Goal: Transaction & Acquisition: Obtain resource

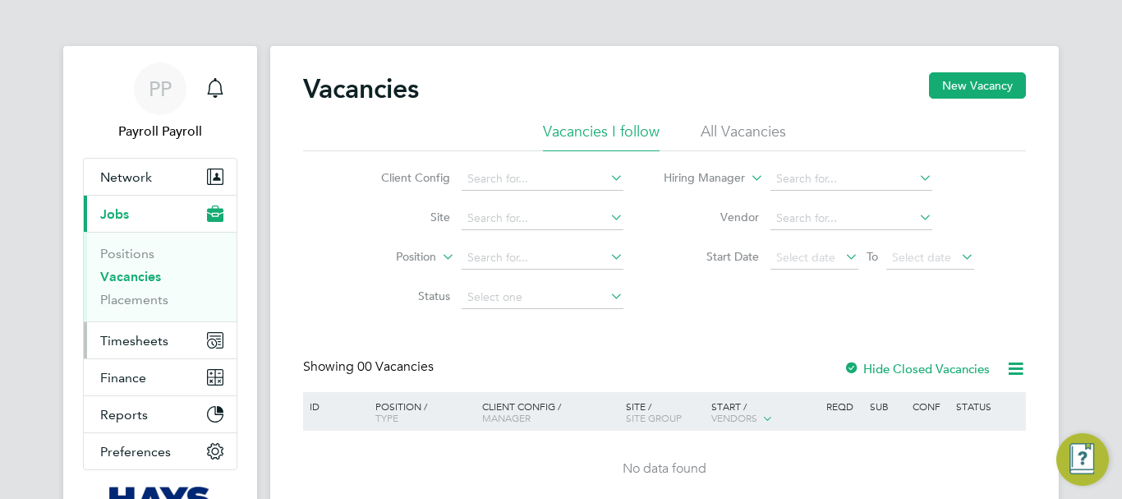
click at [117, 341] on span "Timesheets" at bounding box center [134, 341] width 68 height 16
click at [118, 383] on span "Finance" at bounding box center [123, 378] width 46 height 16
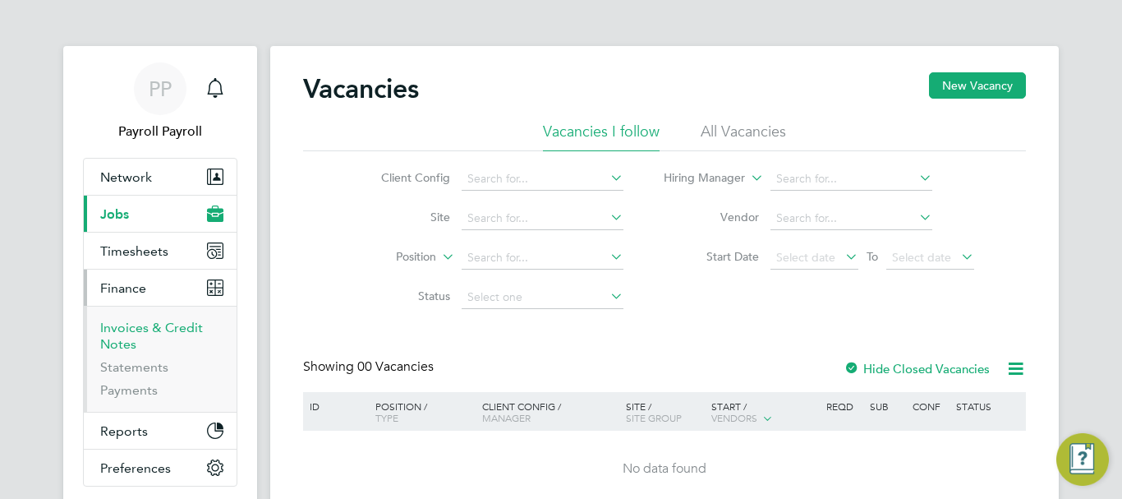
click at [120, 326] on link "Invoices & Credit Notes" at bounding box center [151, 335] width 103 height 32
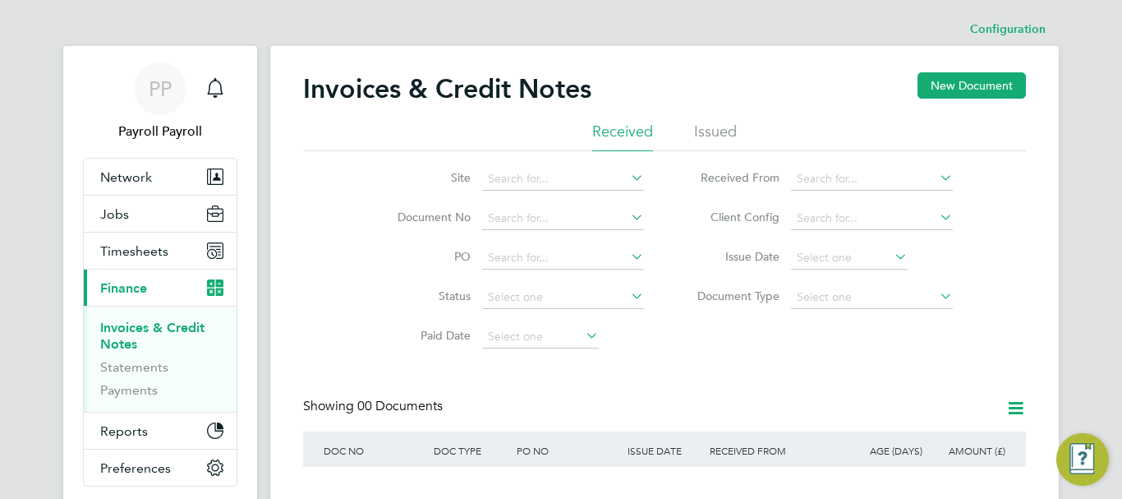
click at [714, 135] on li "Issued" at bounding box center [715, 137] width 43 height 30
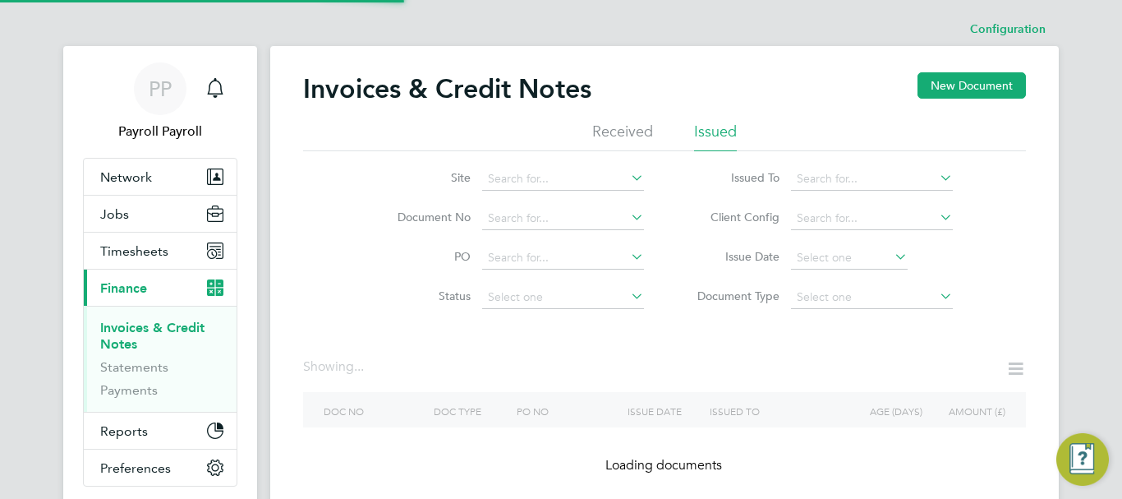
click at [936, 174] on icon at bounding box center [936, 177] width 0 height 23
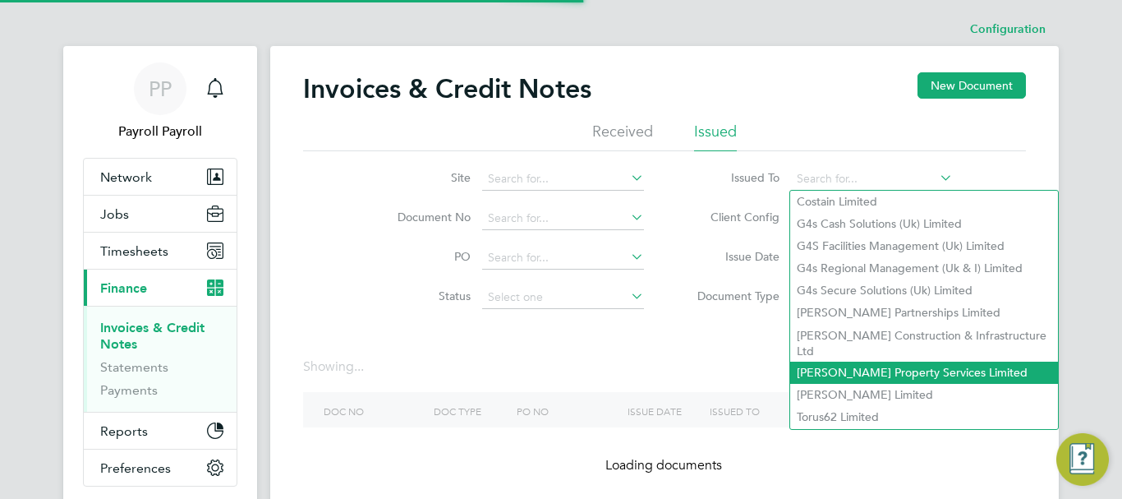
click at [894, 361] on li "[PERSON_NAME] Property Services Limited" at bounding box center [924, 372] width 268 height 22
type input "[PERSON_NAME] Property Services Limited"
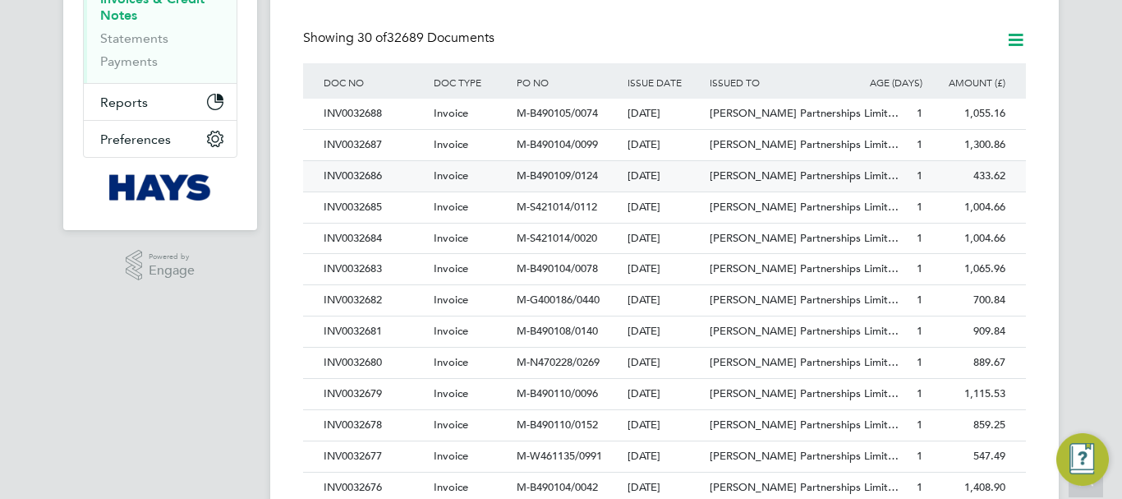
scroll to position [82, 0]
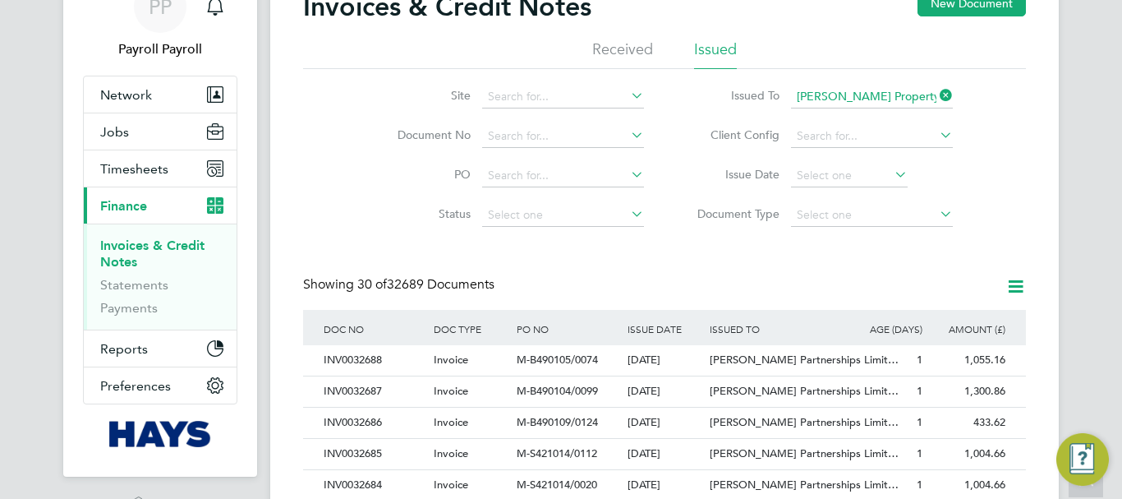
click at [1013, 287] on icon at bounding box center [1015, 286] width 21 height 21
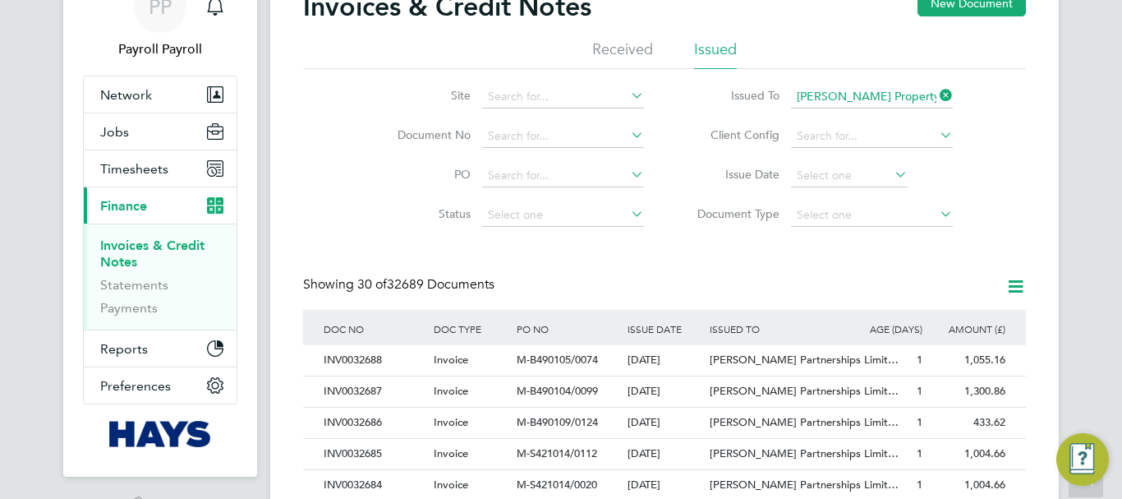
click at [936, 137] on icon at bounding box center [936, 134] width 0 height 23
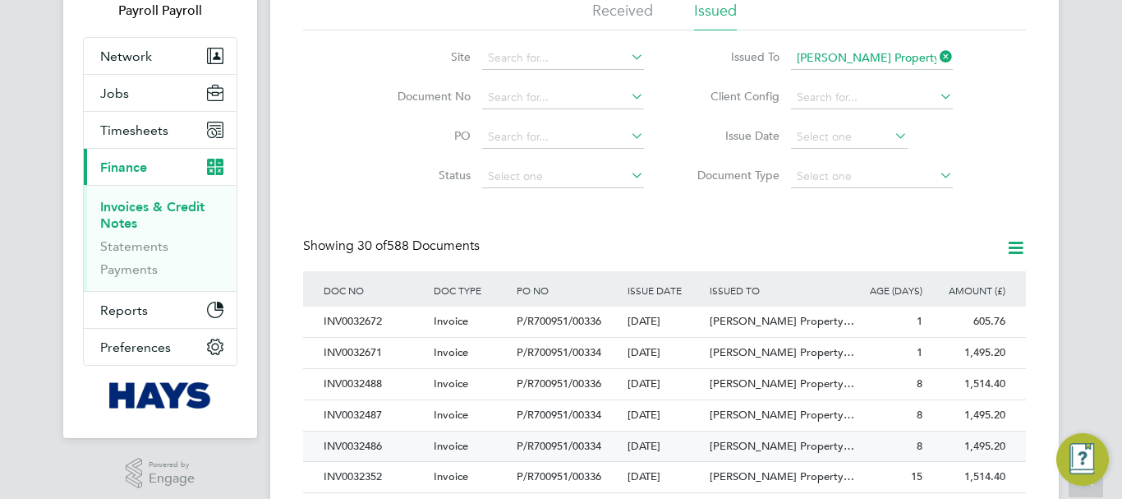
scroll to position [203, 0]
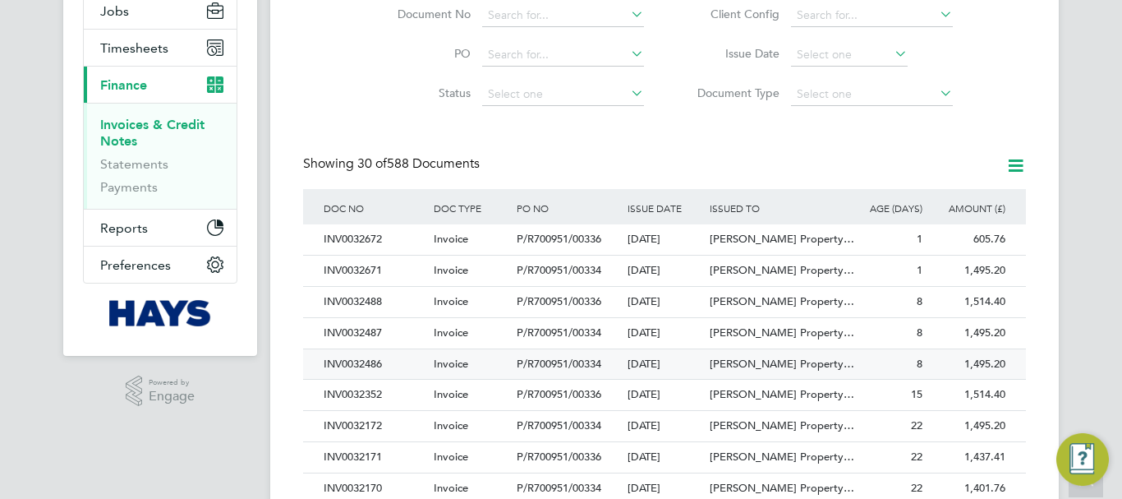
click at [376, 363] on div "INV0032486" at bounding box center [374, 364] width 110 height 30
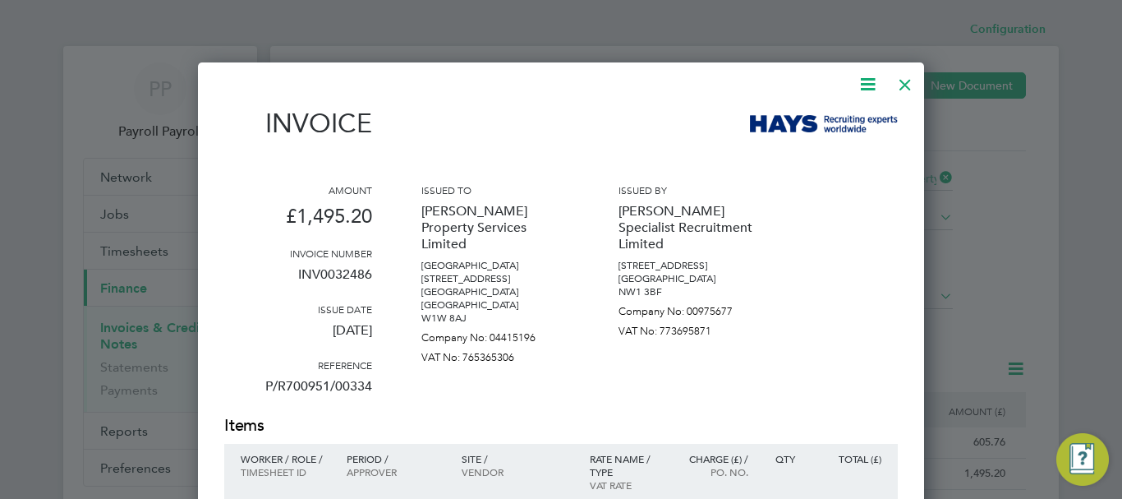
click at [868, 81] on icon at bounding box center [867, 84] width 21 height 21
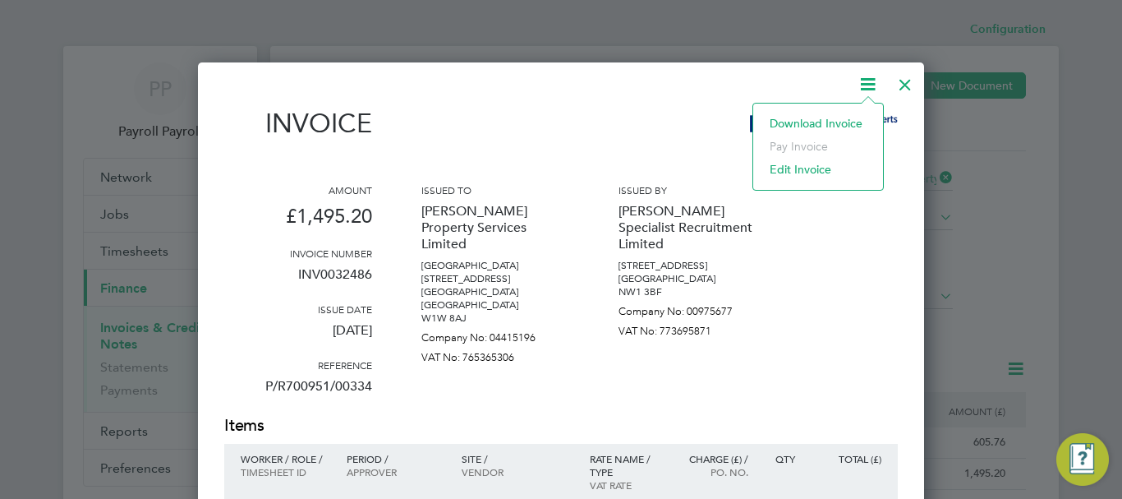
click at [817, 122] on li "Download Invoice" at bounding box center [817, 123] width 113 height 23
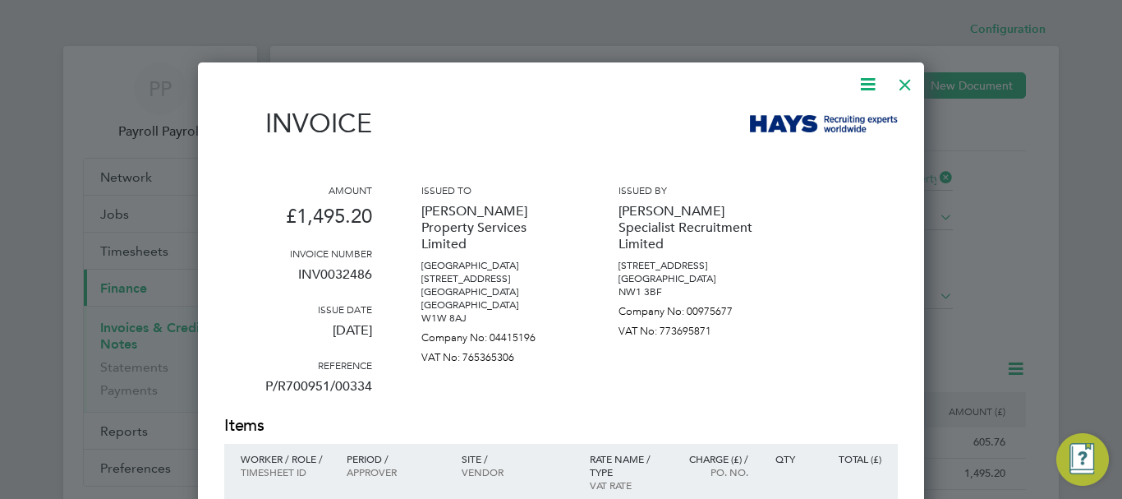
click at [884, 315] on div "Amount £1,495.20 Invoice number INV0032486 Issue date [DATE] Reference P/R70095…" at bounding box center [560, 298] width 673 height 231
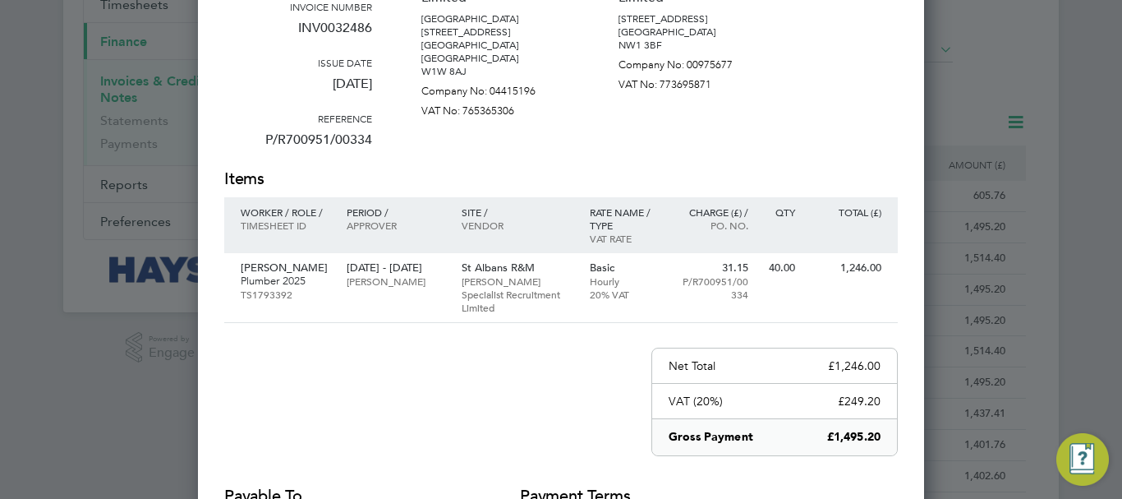
scroll to position [82, 0]
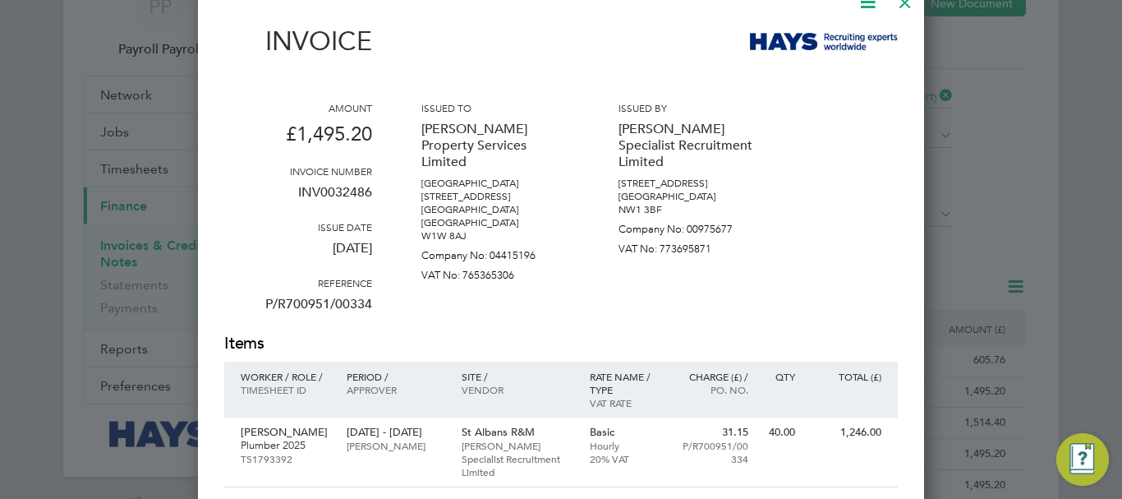
drag, startPoint x: 297, startPoint y: 244, endPoint x: 376, endPoint y: 255, distance: 79.7
click at [376, 255] on div "Amount £1,495.20 Invoice number INV0032486 Issue date [DATE] Reference P/R70095…" at bounding box center [560, 216] width 673 height 231
copy p "[DATE]"
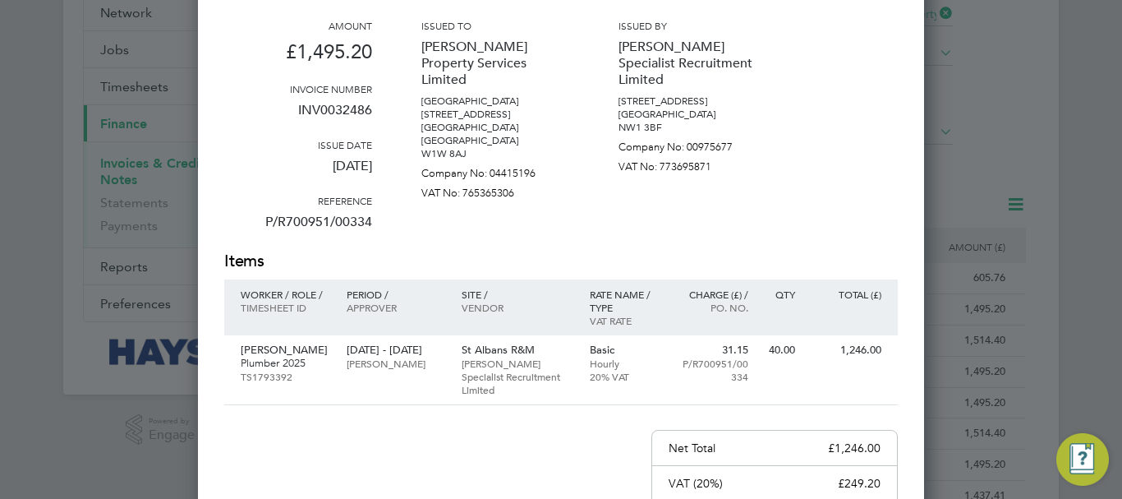
scroll to position [0, 0]
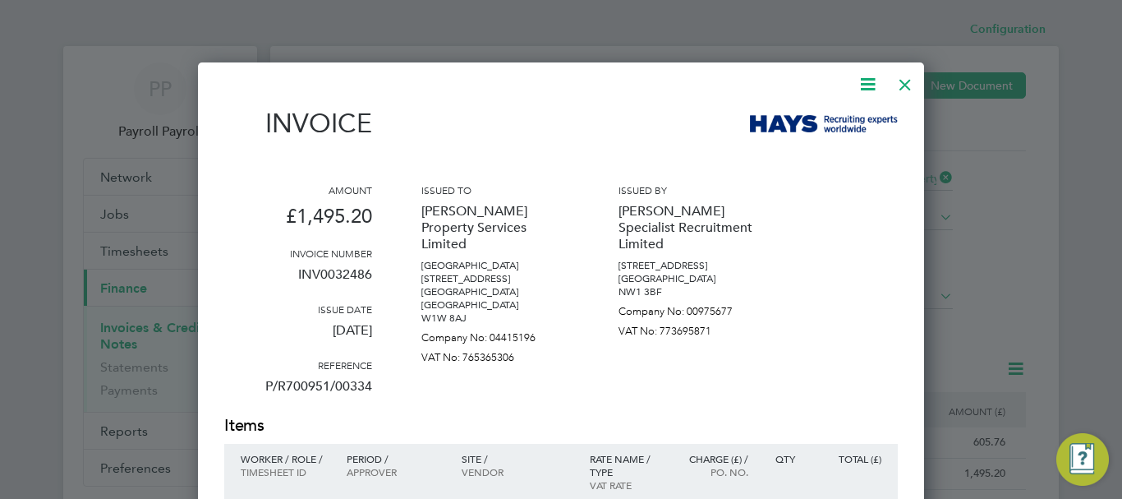
click at [907, 83] on div at bounding box center [905, 81] width 30 height 30
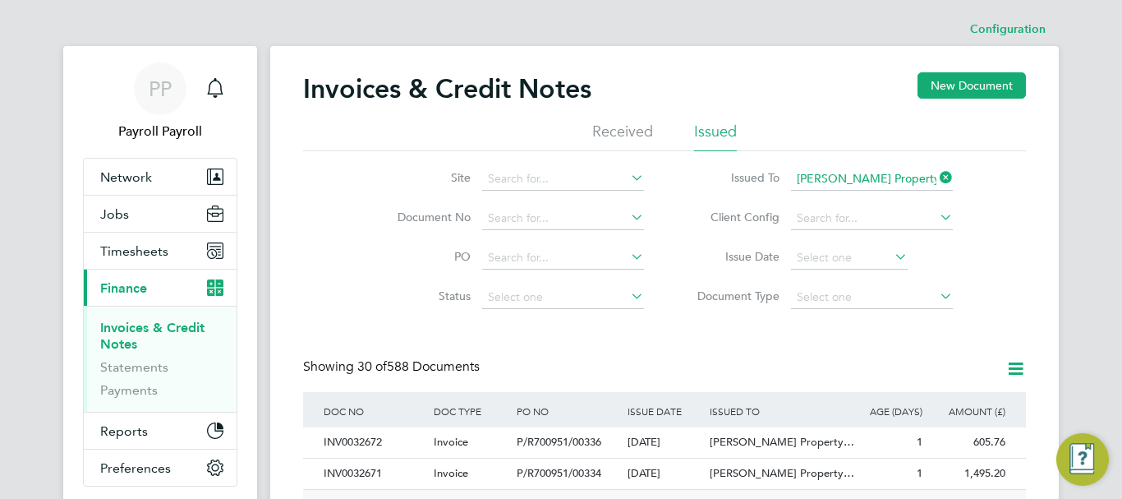
scroll to position [164, 0]
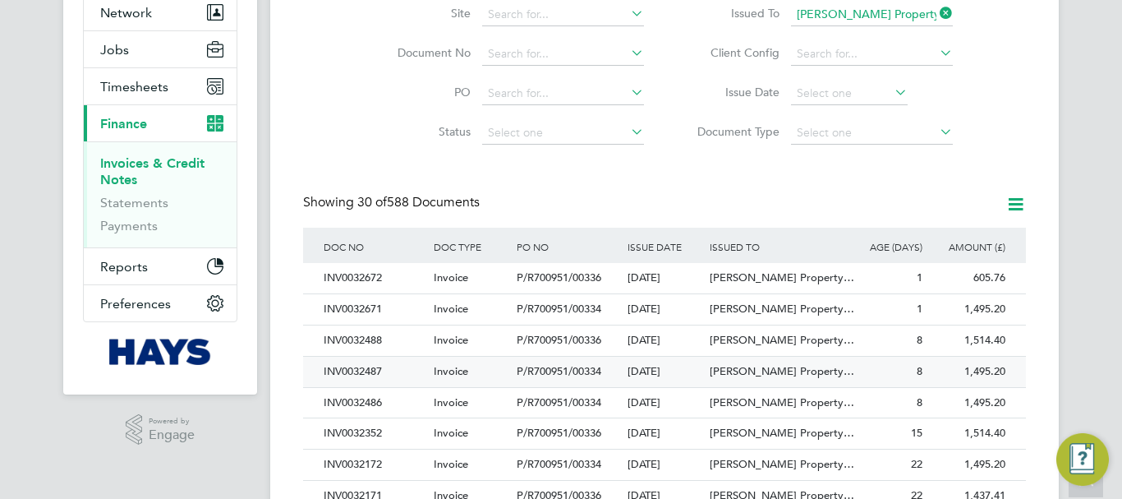
click at [375, 373] on div "INV0032487" at bounding box center [374, 371] width 110 height 30
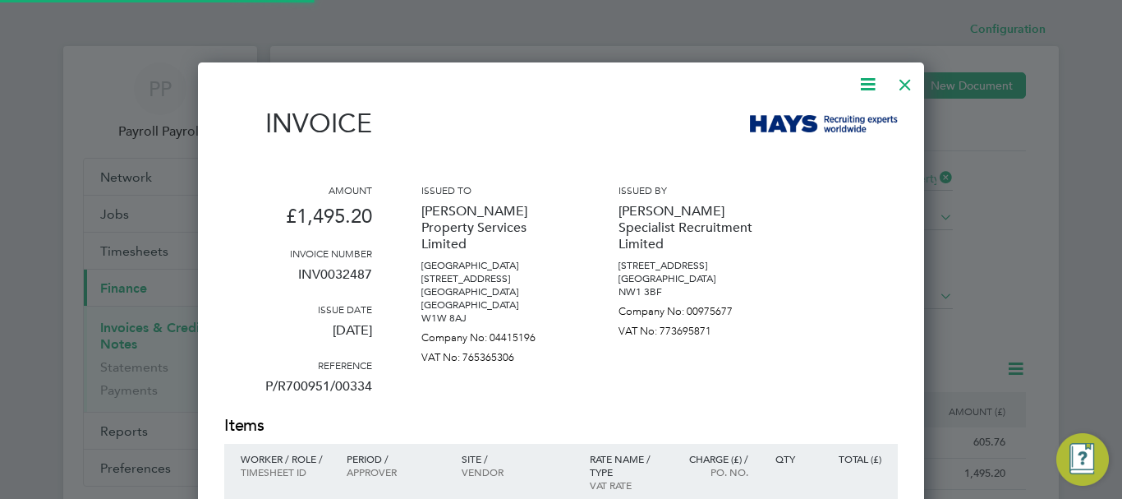
scroll to position [836, 727]
click at [865, 85] on icon at bounding box center [867, 84] width 21 height 21
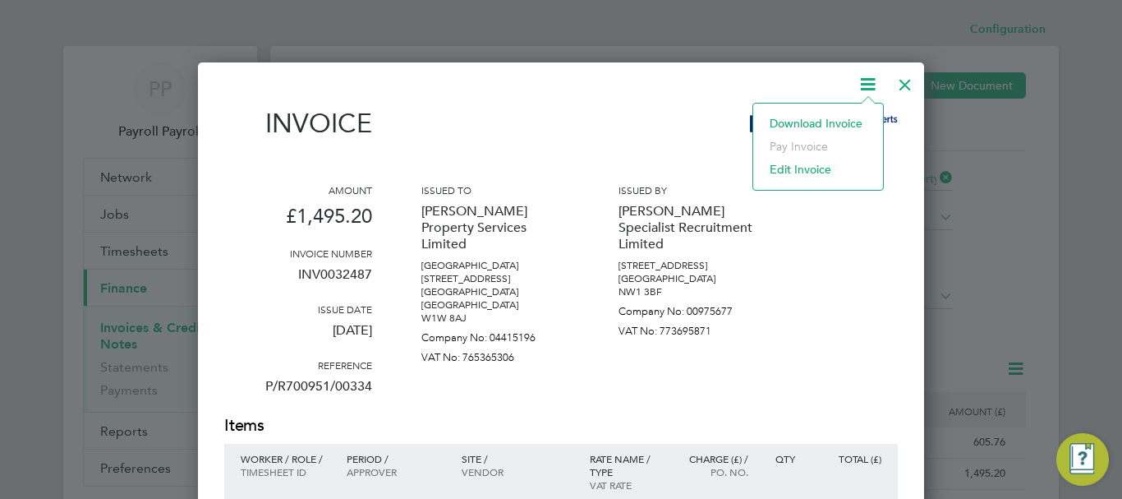
click at [819, 125] on li "Download Invoice" at bounding box center [817, 123] width 113 height 23
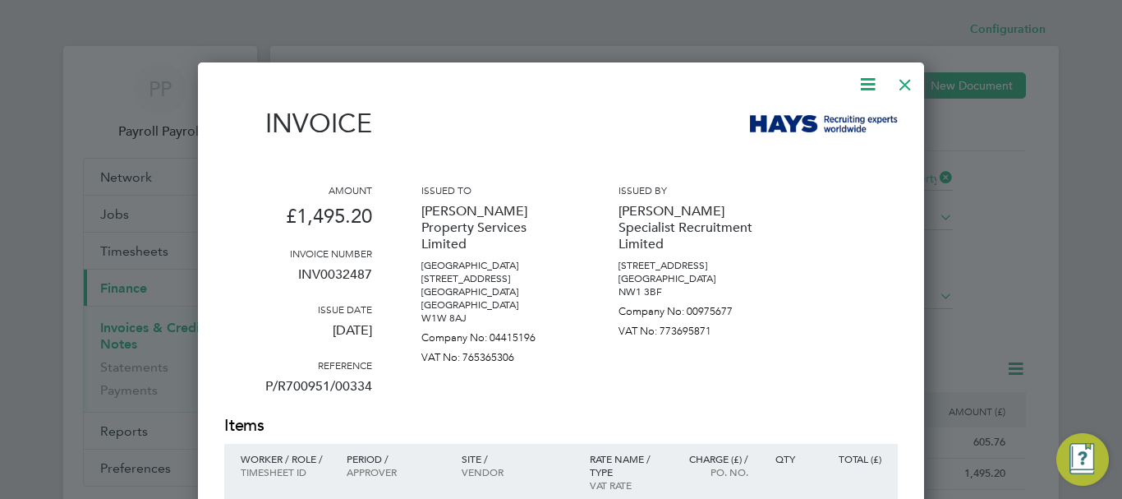
click at [342, 332] on p "[DATE]" at bounding box center [298, 336] width 148 height 43
drag, startPoint x: 298, startPoint y: 329, endPoint x: 372, endPoint y: 332, distance: 74.0
click at [372, 332] on div "Amount £1,495.20 Invoice number INV0032487 Issue date [DATE] Reference P/R70095…" at bounding box center [560, 298] width 673 height 231
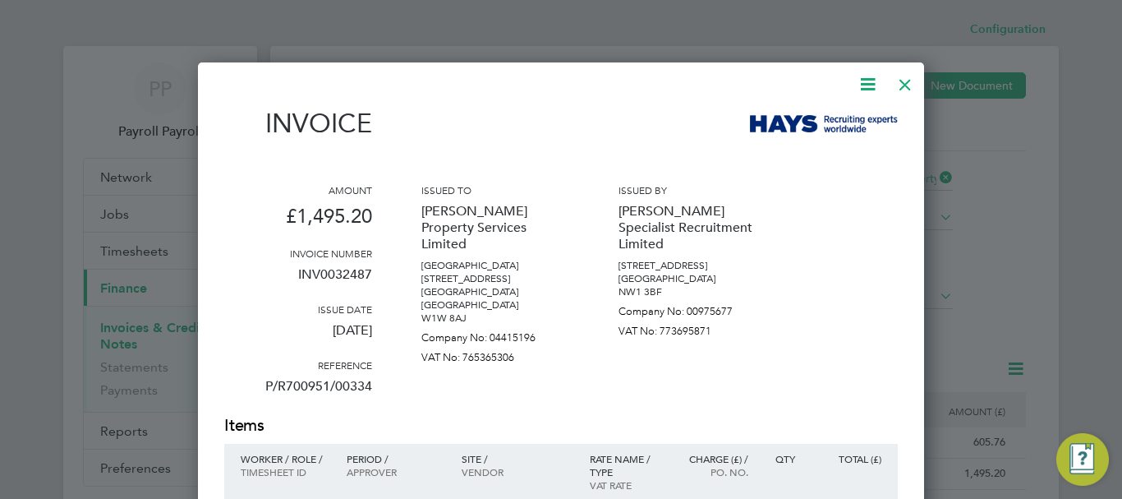
copy p "[DATE]"
click at [906, 80] on div at bounding box center [905, 81] width 30 height 30
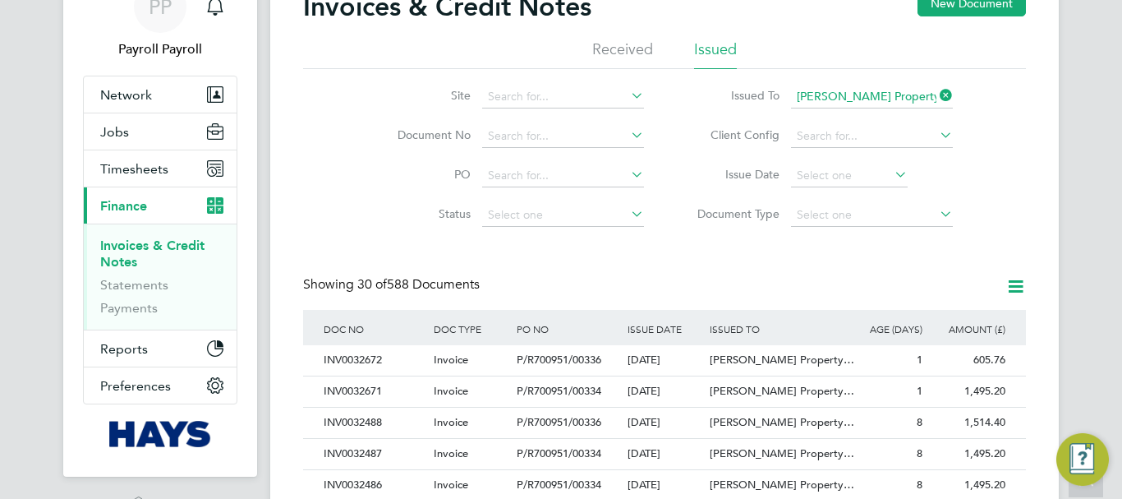
scroll to position [164, 0]
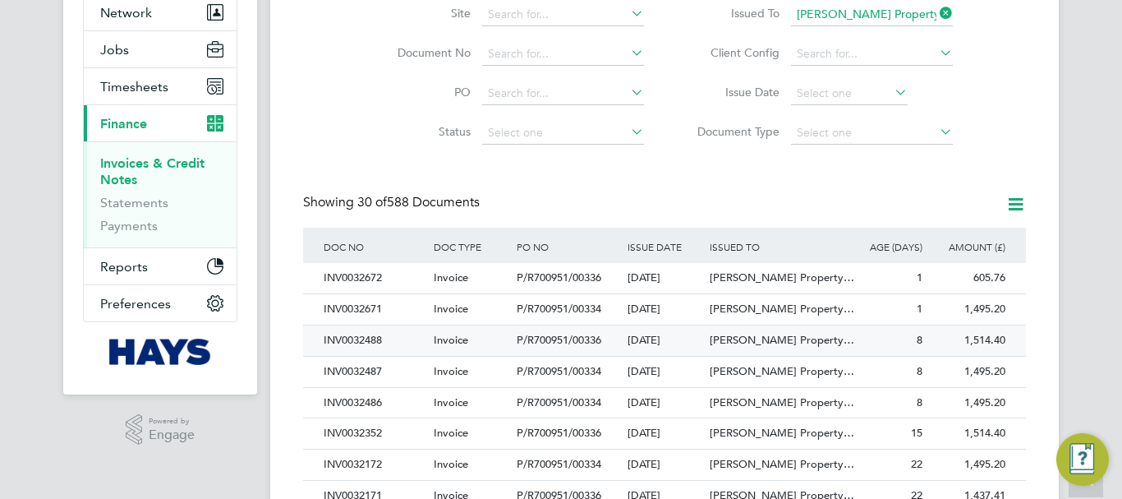
click at [373, 337] on div "INV0032488" at bounding box center [374, 340] width 110 height 30
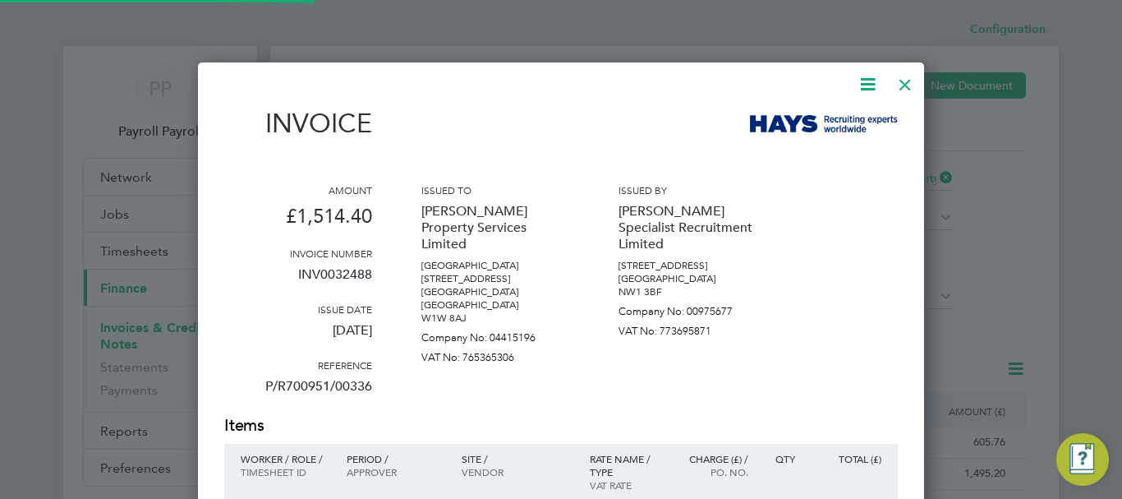
scroll to position [849, 727]
click at [865, 80] on icon at bounding box center [867, 84] width 21 height 21
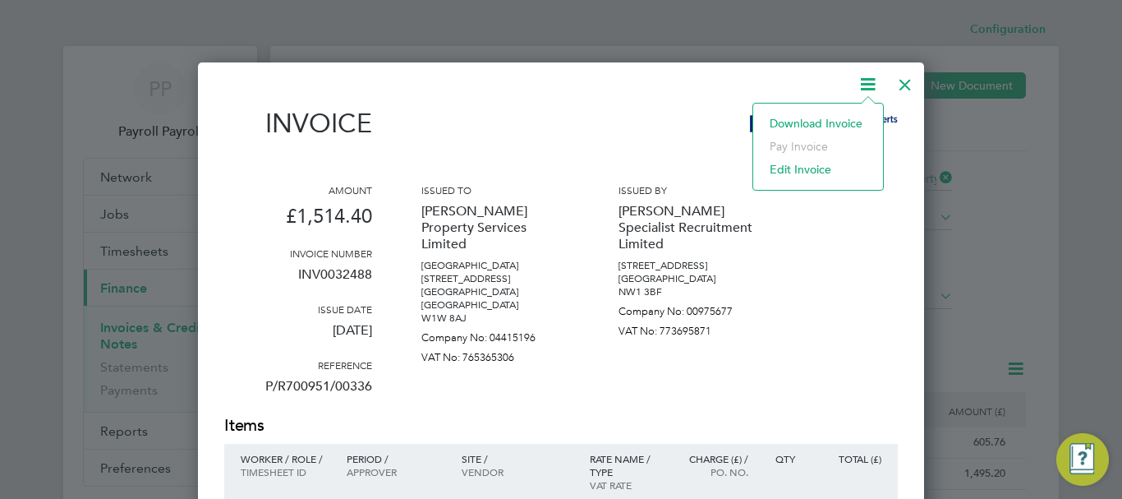
click at [797, 122] on li "Download Invoice" at bounding box center [817, 123] width 113 height 23
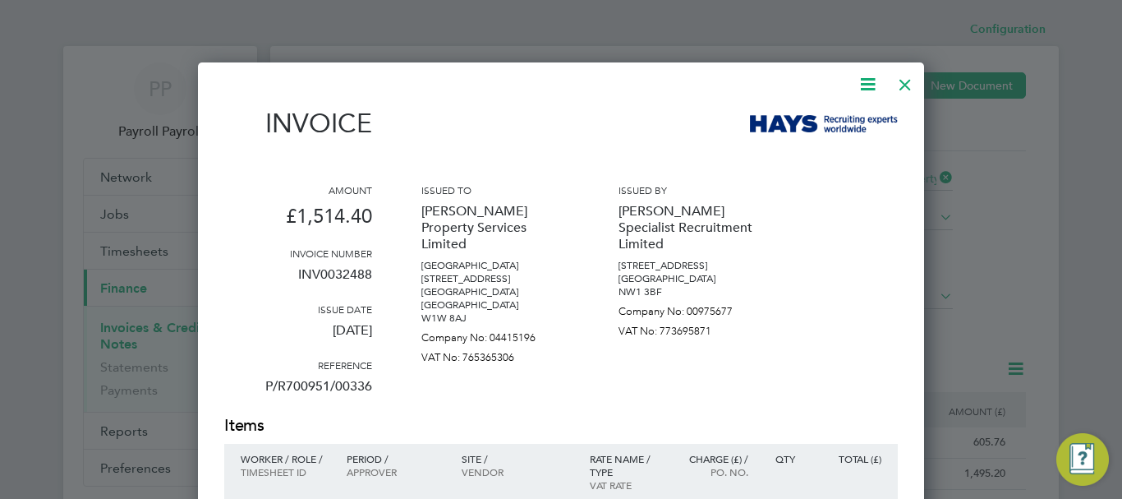
drag, startPoint x: 351, startPoint y: 339, endPoint x: 325, endPoint y: 345, distance: 26.9
click at [351, 339] on p "[DATE]" at bounding box center [298, 336] width 148 height 43
drag, startPoint x: 299, startPoint y: 329, endPoint x: 372, endPoint y: 337, distance: 73.5
click at [372, 337] on div "Amount £1,514.40 Invoice number INV0032488 Issue date [DATE] Reference P/R70095…" at bounding box center [560, 298] width 673 height 231
copy p "[DATE]"
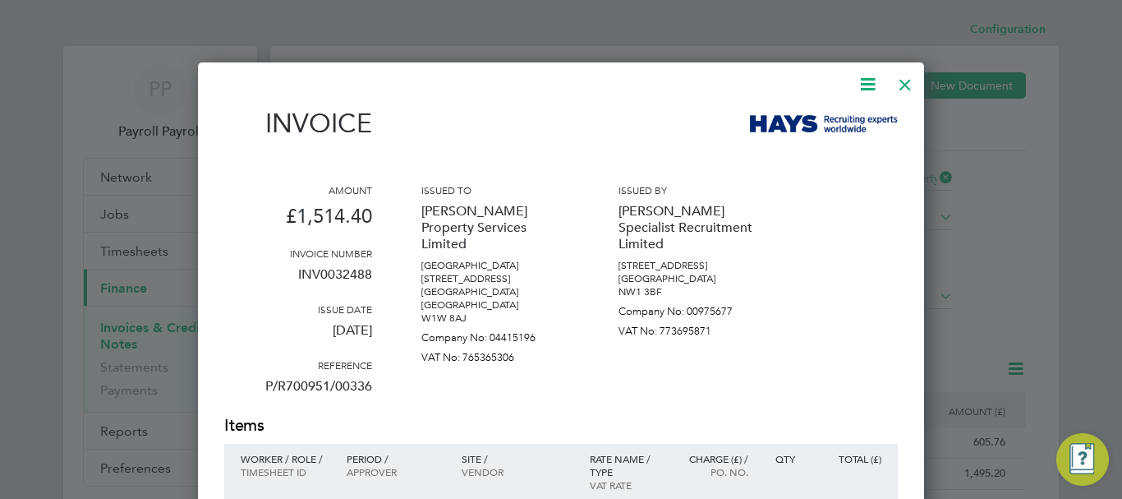
click at [908, 85] on div at bounding box center [905, 81] width 30 height 30
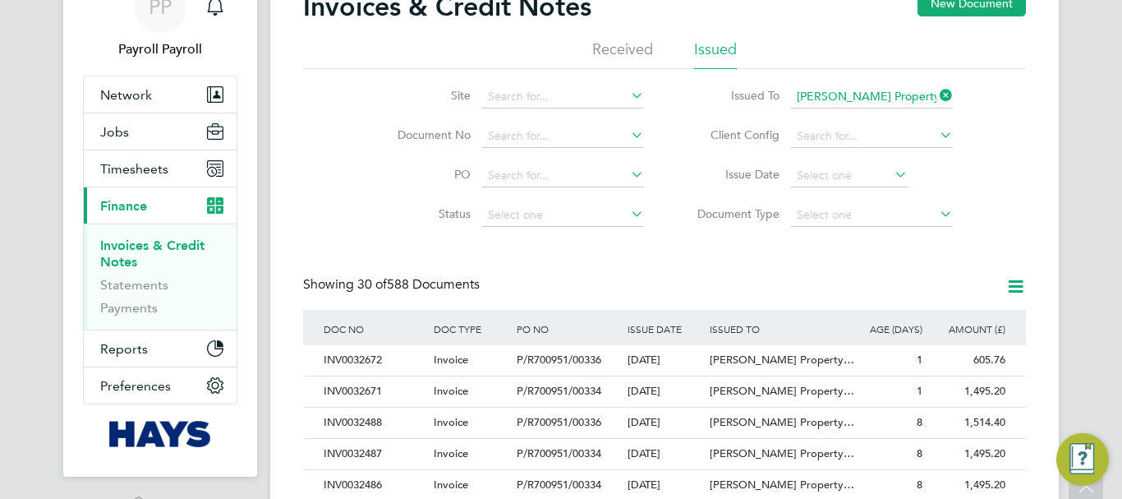
scroll to position [246, 0]
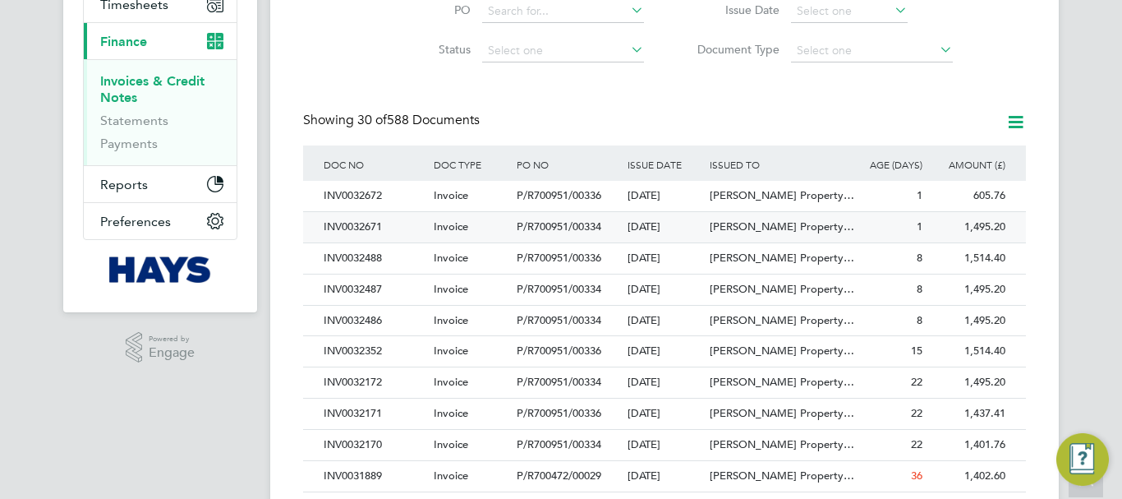
click at [370, 224] on div "INV0032671" at bounding box center [374, 227] width 110 height 30
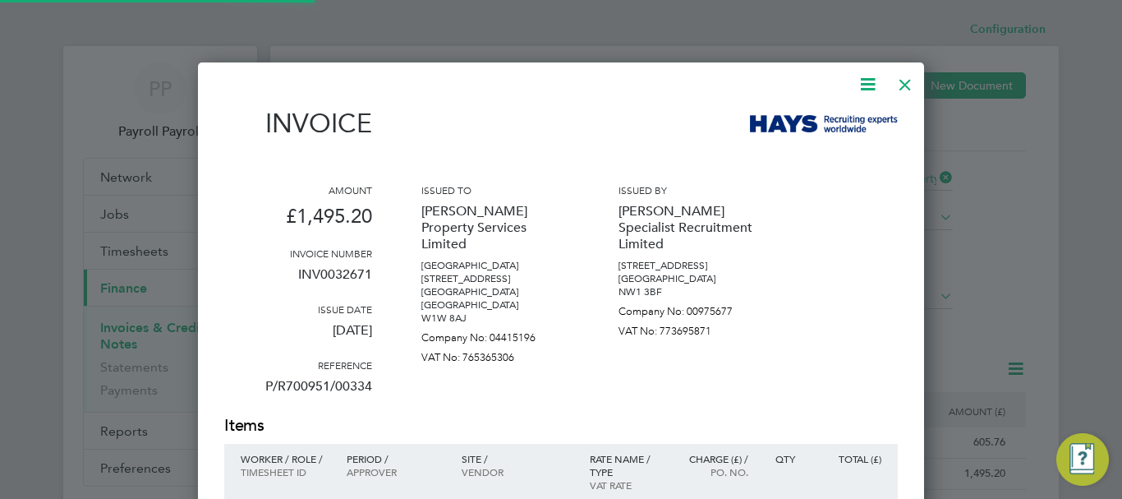
scroll to position [893, 727]
click at [865, 81] on icon at bounding box center [867, 84] width 21 height 21
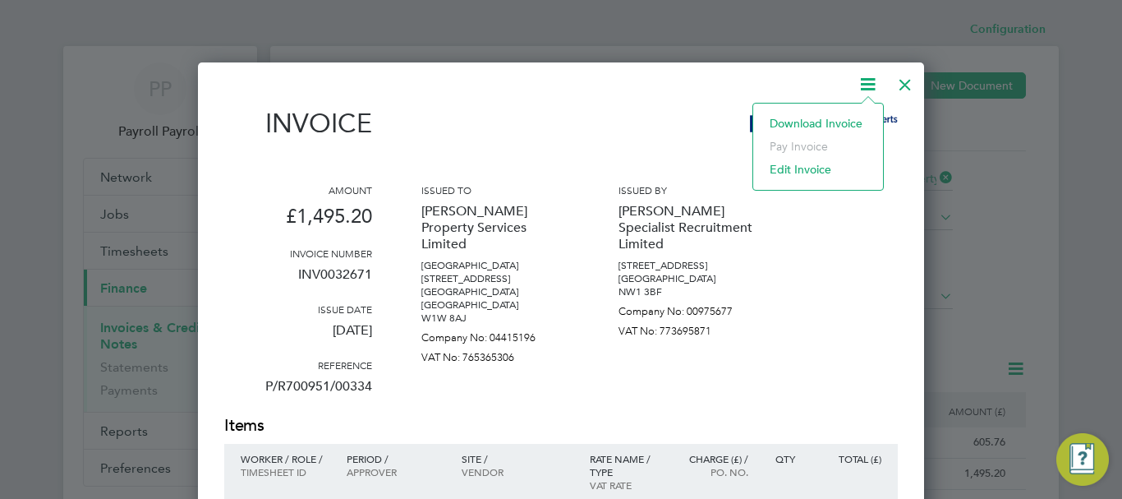
click at [793, 122] on li "Download Invoice" at bounding box center [817, 123] width 113 height 23
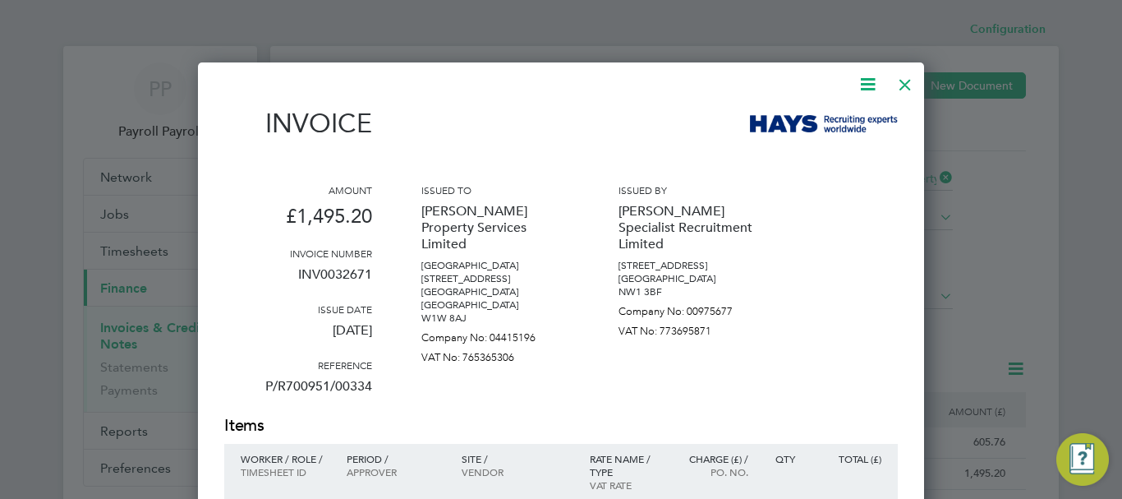
click at [908, 81] on div at bounding box center [905, 81] width 30 height 30
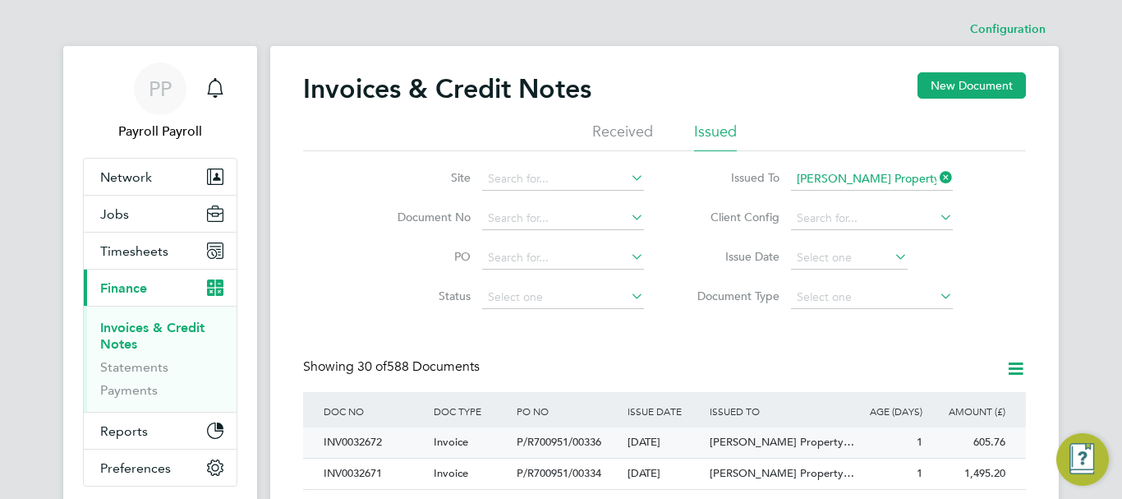
click at [359, 439] on div "INV0032672" at bounding box center [374, 442] width 110 height 30
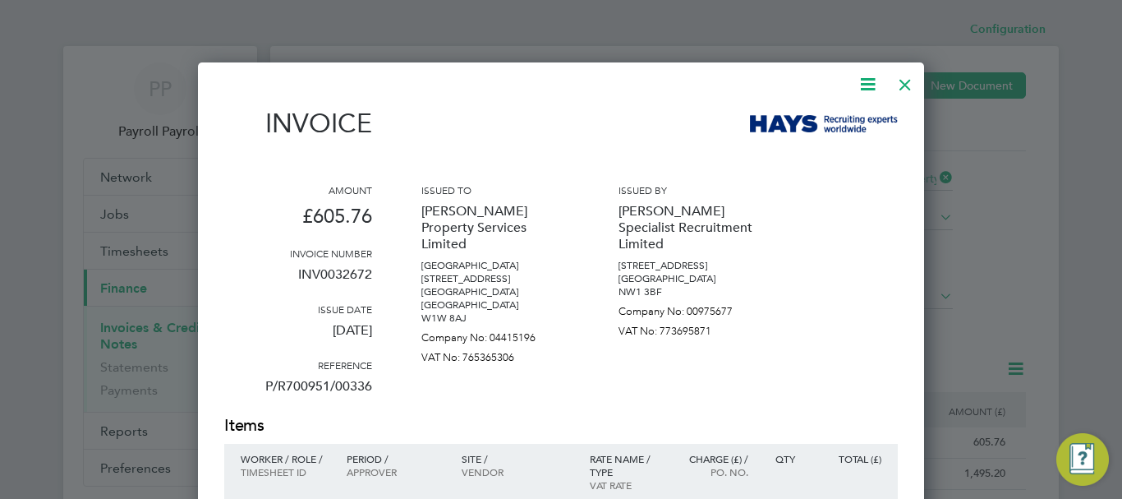
click at [869, 81] on icon at bounding box center [867, 84] width 21 height 21
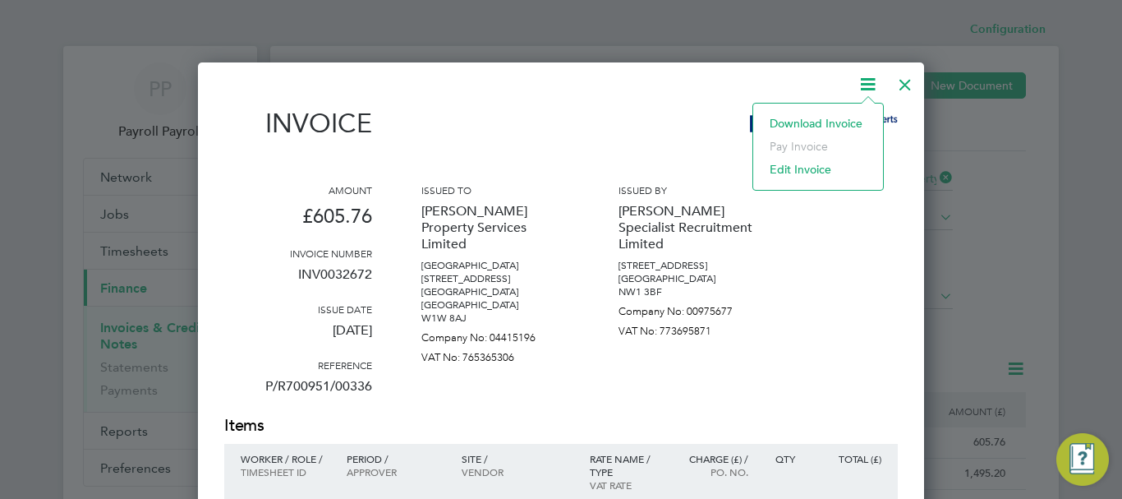
click at [791, 122] on li "Download Invoice" at bounding box center [817, 123] width 113 height 23
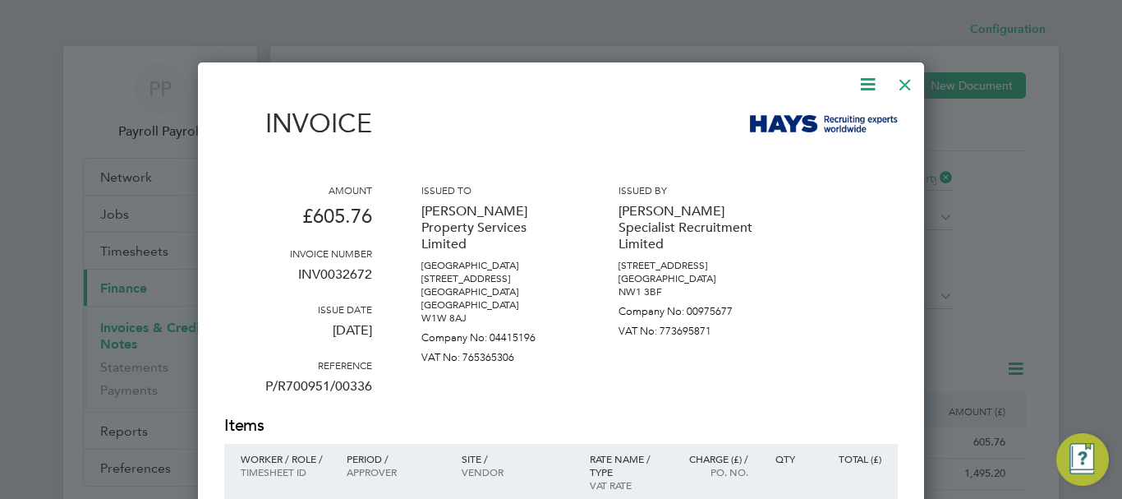
drag, startPoint x: 296, startPoint y: 329, endPoint x: 386, endPoint y: 333, distance: 89.6
click at [386, 333] on div "Amount £605.76 Invoice number INV0032672 Issue date [DATE] Reference P/R700951/…" at bounding box center [560, 298] width 673 height 231
copy p "[DATE]"
drag, startPoint x: 903, startPoint y: 89, endPoint x: 871, endPoint y: 87, distance: 32.1
click at [904, 89] on div at bounding box center [905, 81] width 30 height 30
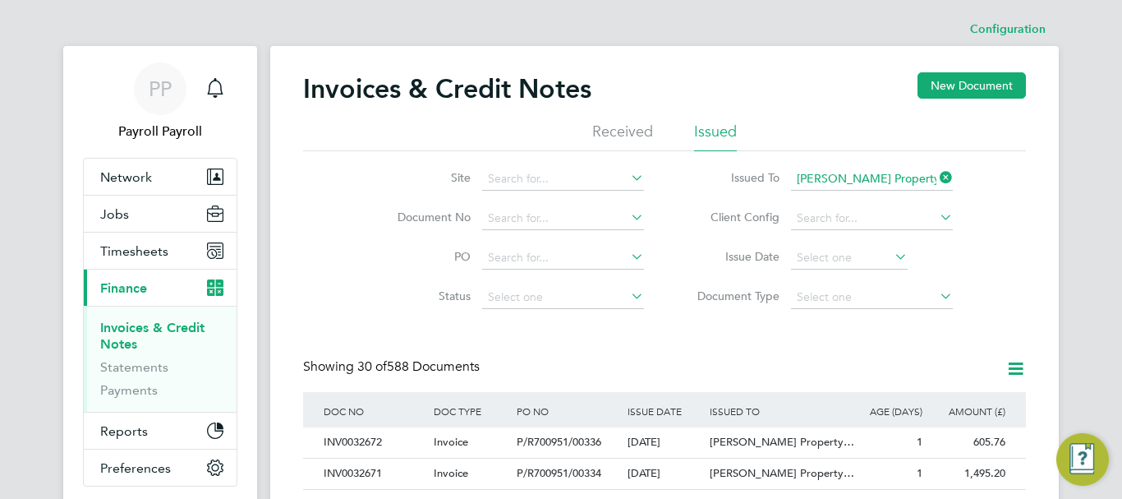
click at [936, 175] on icon at bounding box center [936, 177] width 0 height 23
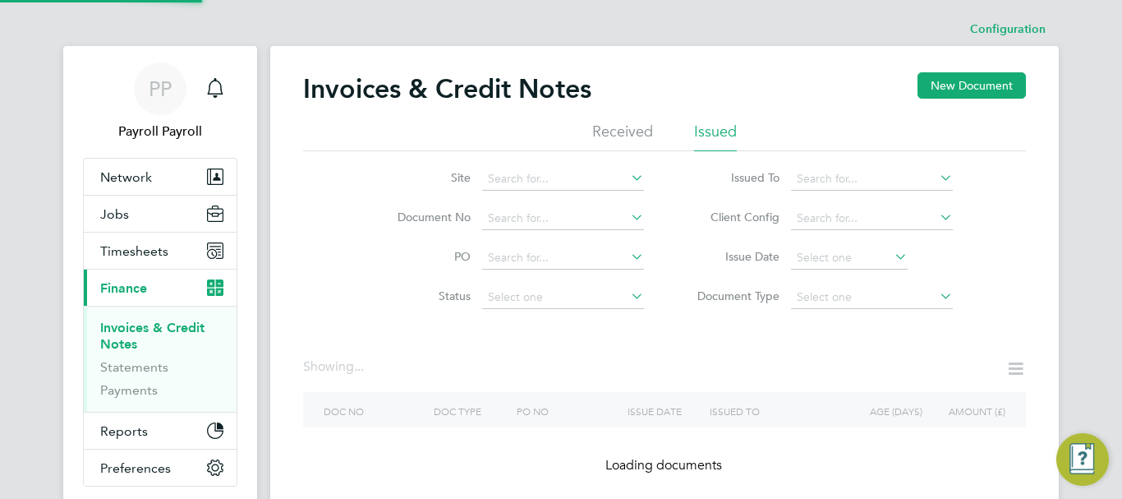
drag, startPoint x: 946, startPoint y: 175, endPoint x: 867, endPoint y: 214, distance: 87.8
click at [936, 174] on icon at bounding box center [936, 177] width 0 height 23
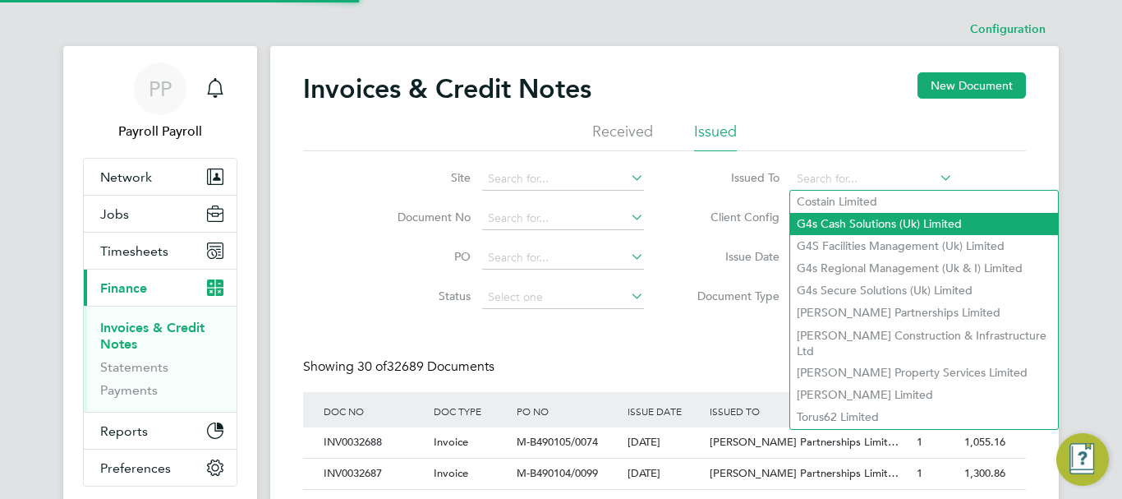
scroll to position [31, 112]
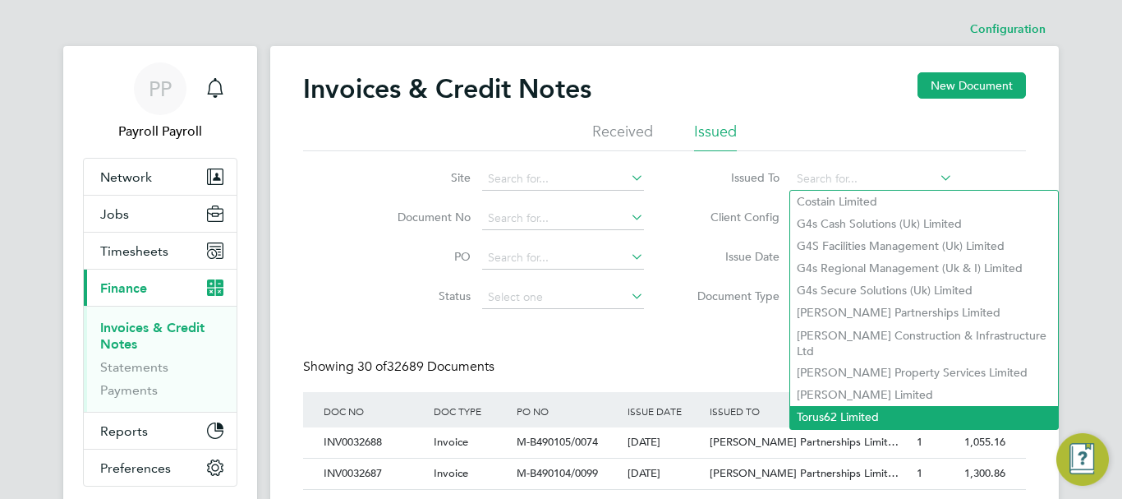
click at [820, 406] on li "Torus62 Limited" at bounding box center [924, 417] width 268 height 22
type input "Torus62 Limited"
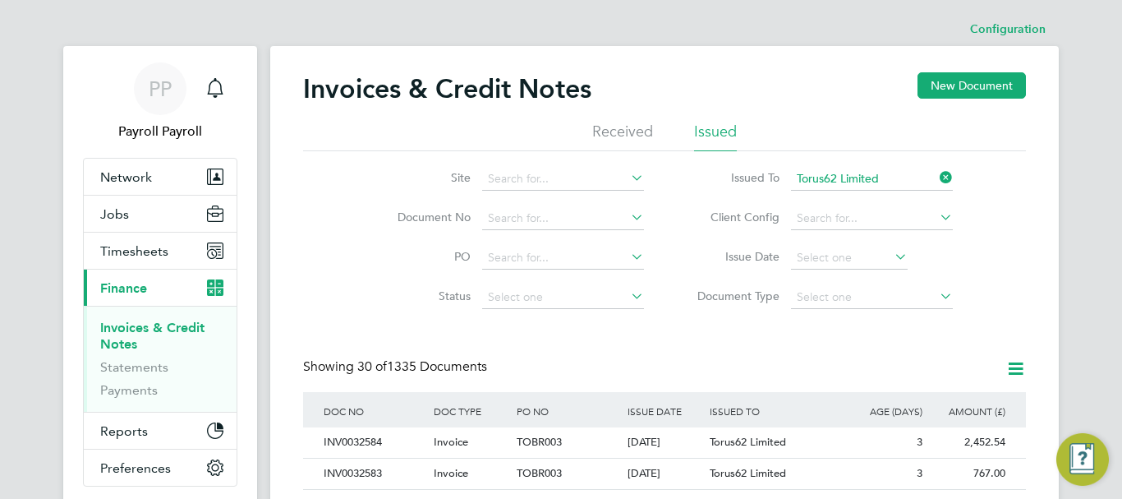
click at [936, 214] on icon at bounding box center [936, 216] width 0 height 23
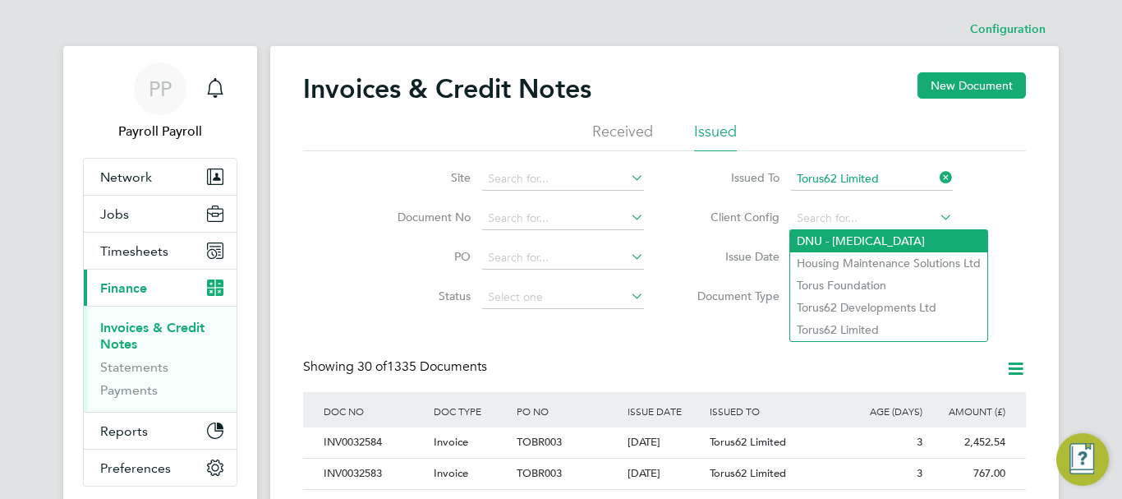
click at [853, 243] on li "DNU - [MEDICAL_DATA]" at bounding box center [888, 241] width 197 height 22
type input "DNU - [MEDICAL_DATA]"
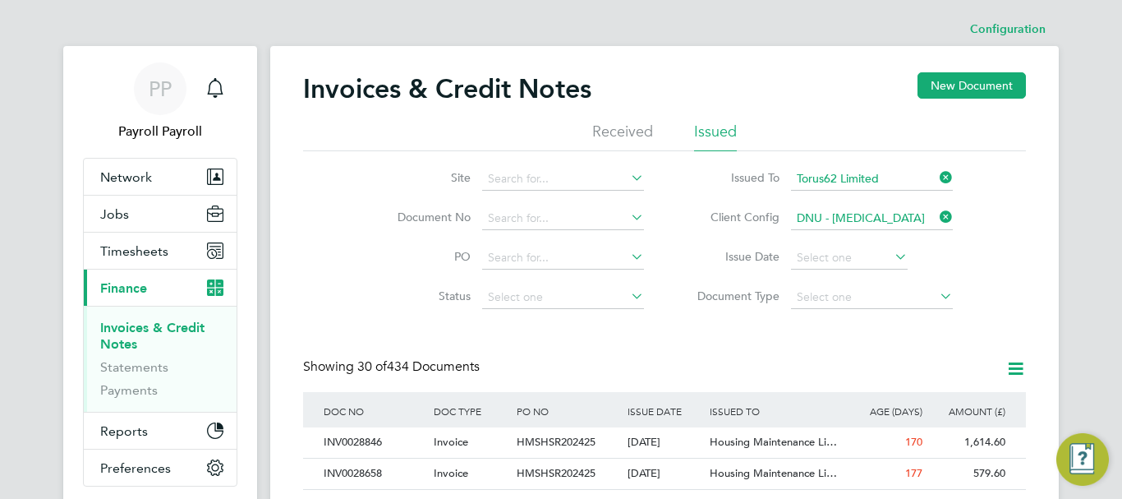
click at [936, 222] on icon at bounding box center [936, 216] width 0 height 23
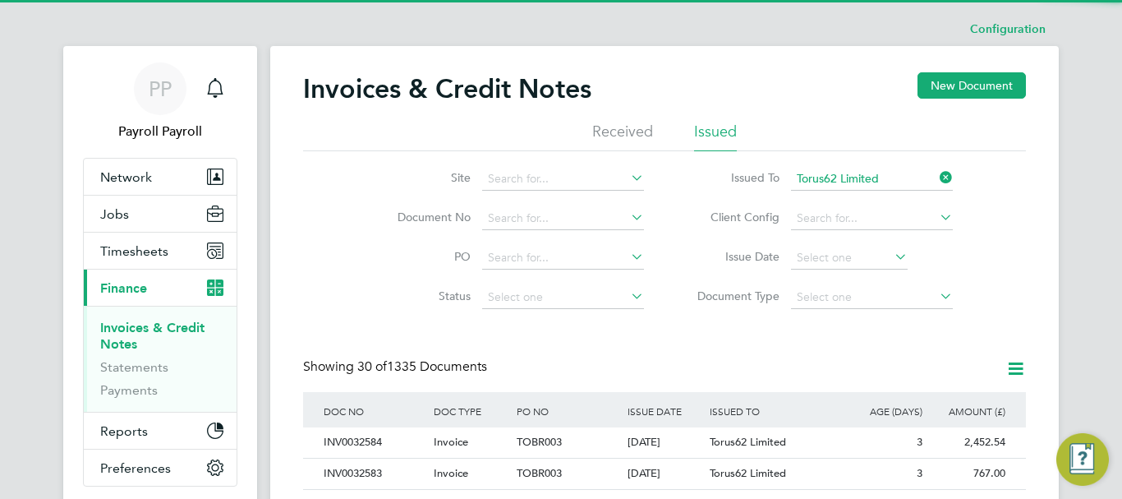
click at [936, 222] on icon at bounding box center [936, 216] width 0 height 23
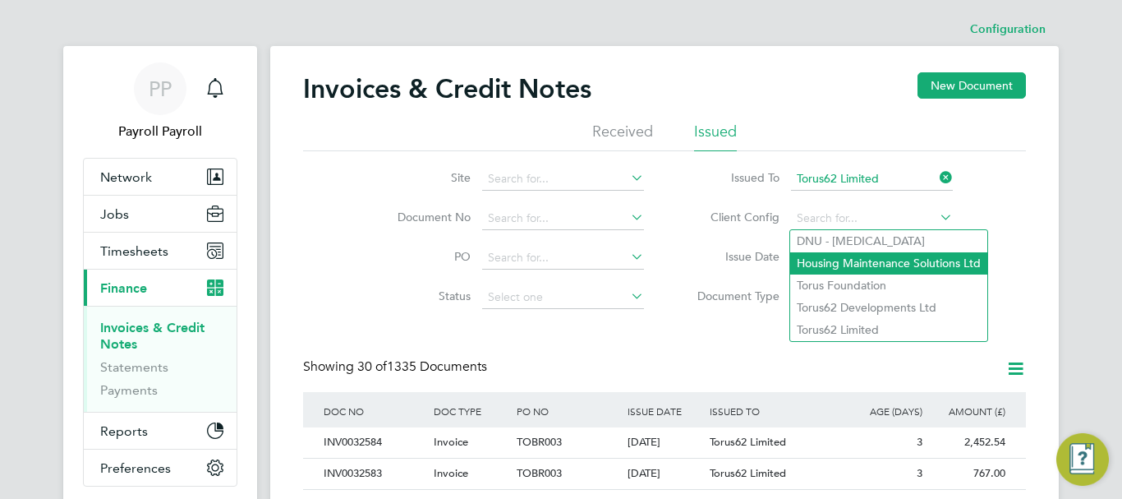
click at [871, 266] on li "Housing Maintenance Solutions Ltd" at bounding box center [888, 263] width 197 height 22
type input "Housing Maintenance Solutions Ltd"
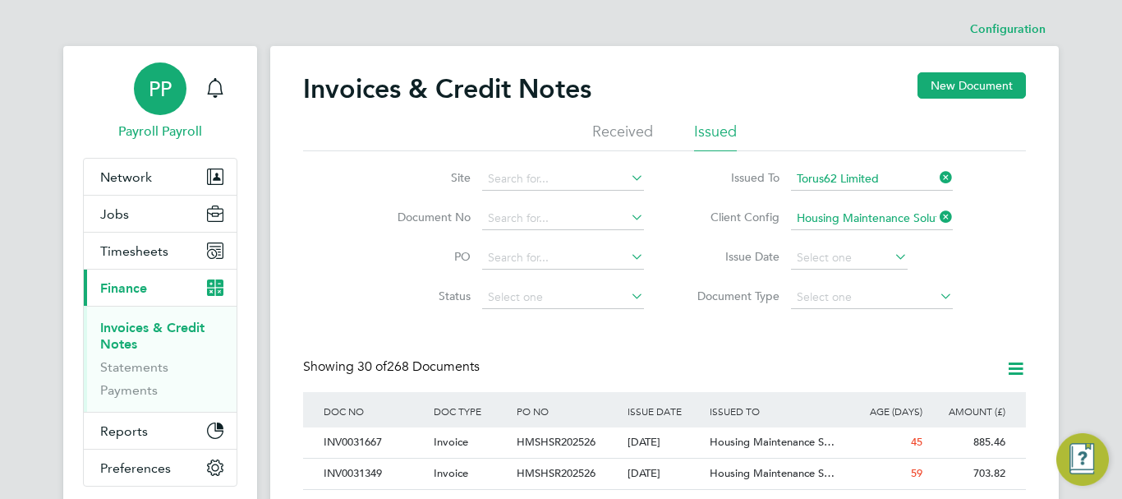
click at [154, 87] on span "PP" at bounding box center [160, 88] width 23 height 21
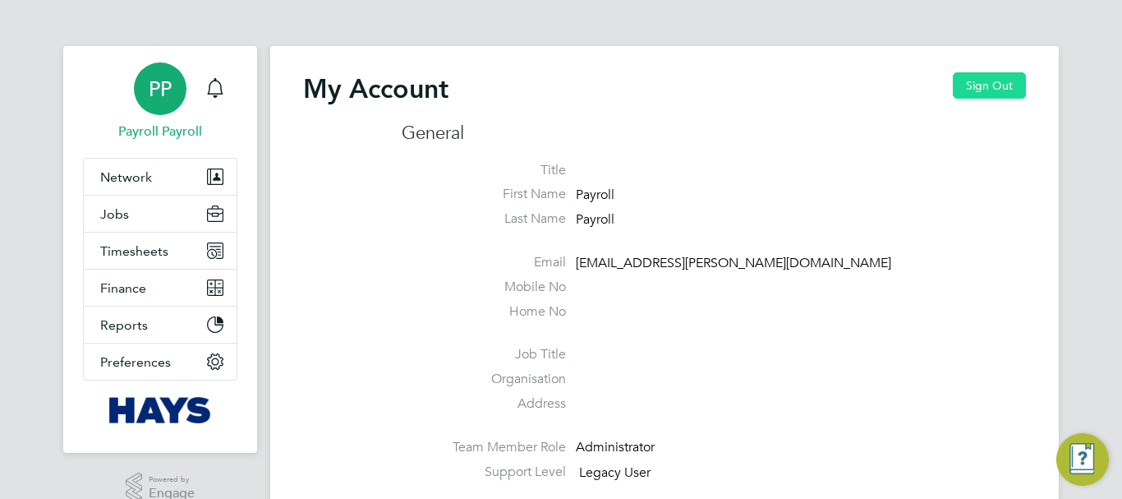
click at [976, 82] on button "Sign Out" at bounding box center [989, 85] width 73 height 26
